Goal: Information Seeking & Learning: Learn about a topic

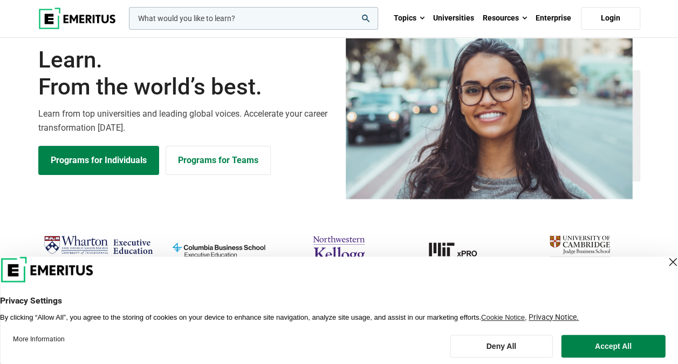
scroll to position [54, 0]
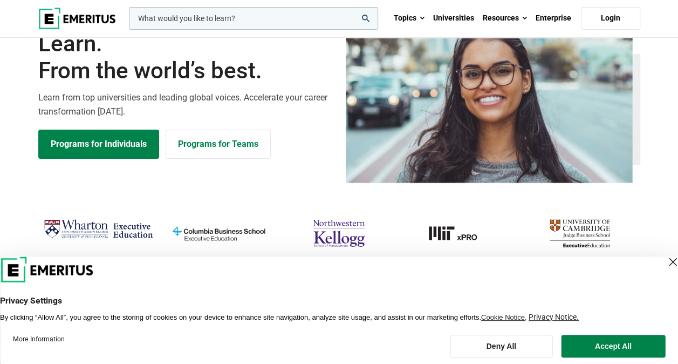
click at [633, 343] on button "Accept All" at bounding box center [614, 346] width 104 height 23
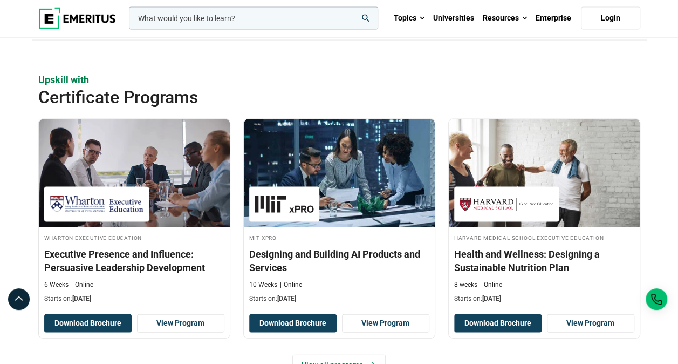
scroll to position [1025, 0]
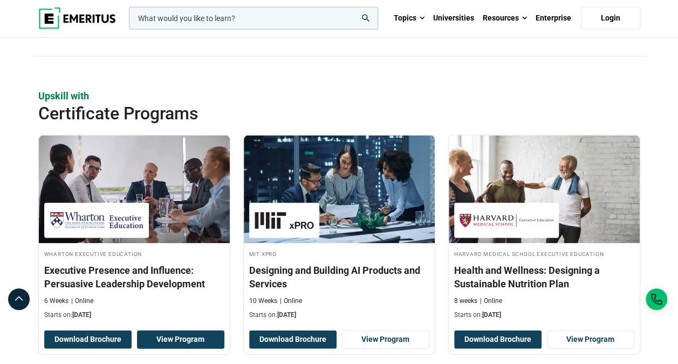
click at [166, 331] on link "View Program" at bounding box center [180, 339] width 87 height 18
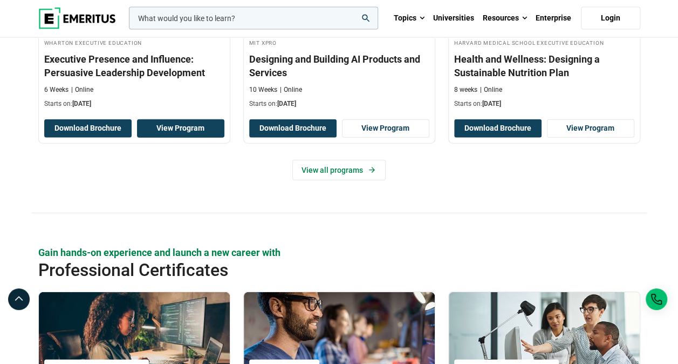
scroll to position [1241, 0]
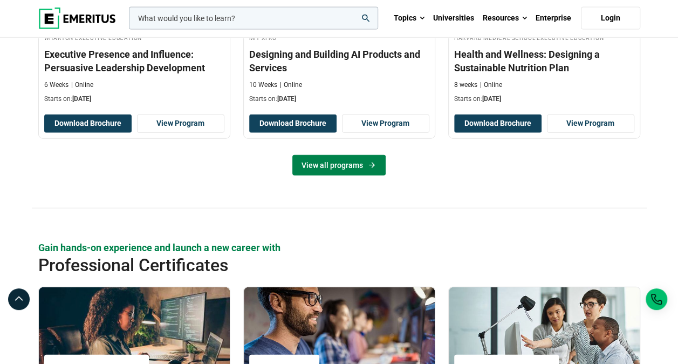
click at [344, 164] on link "View all programs" at bounding box center [338, 165] width 93 height 21
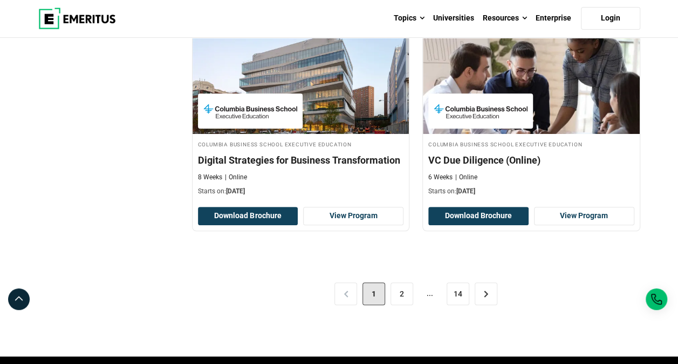
scroll to position [2266, 0]
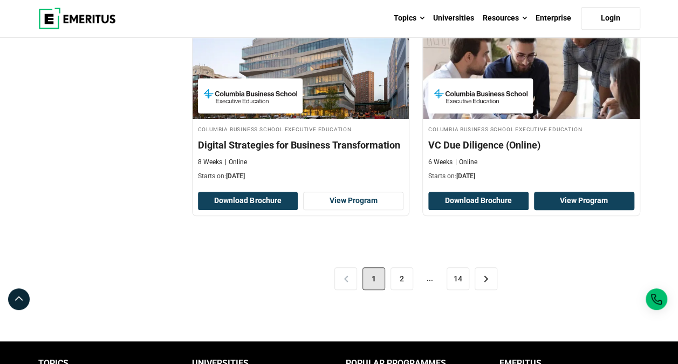
click at [560, 197] on link "View Program" at bounding box center [584, 201] width 100 height 18
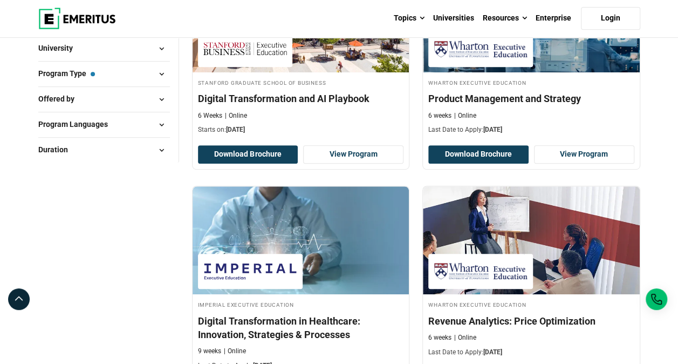
scroll to position [108, 0]
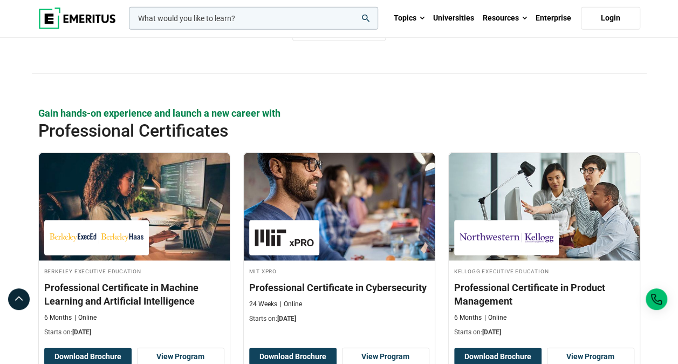
scroll to position [1437, 0]
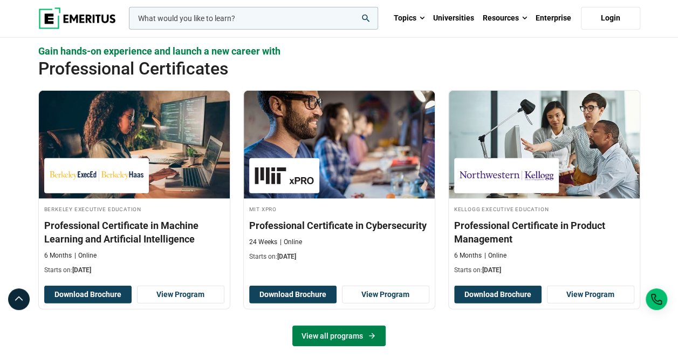
click at [325, 330] on link "View all programs" at bounding box center [338, 335] width 93 height 21
click at [371, 331] on icon at bounding box center [371, 335] width 9 height 9
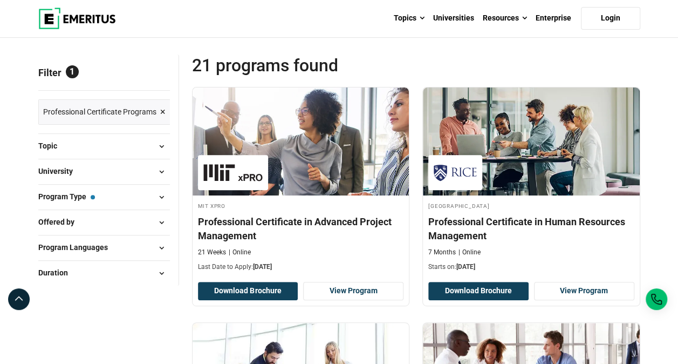
scroll to position [54, 0]
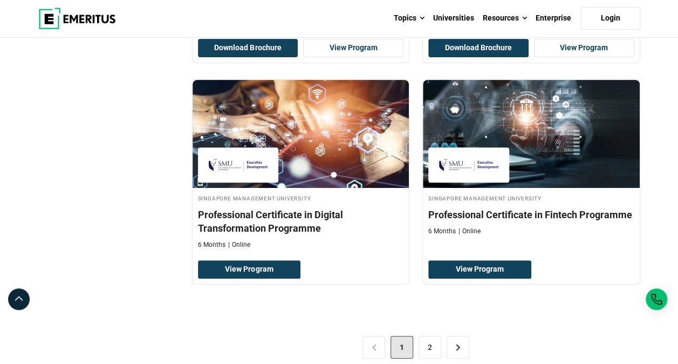
scroll to position [2212, 0]
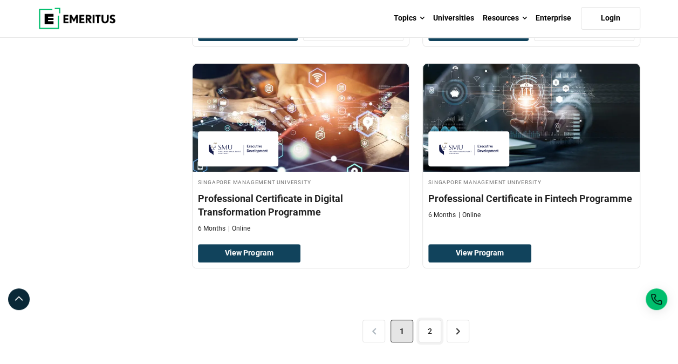
click at [431, 327] on link "2" at bounding box center [430, 330] width 23 height 23
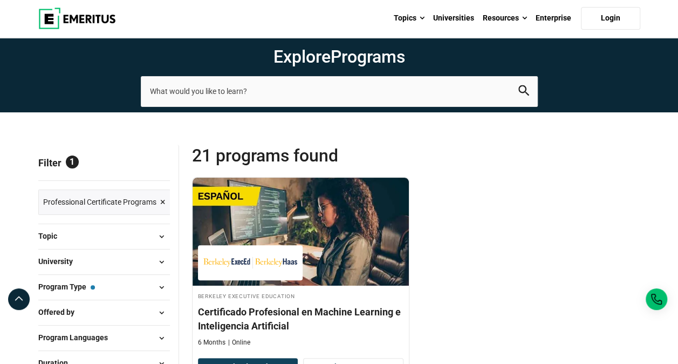
scroll to position [108, 0]
